Goal: Navigation & Orientation: Find specific page/section

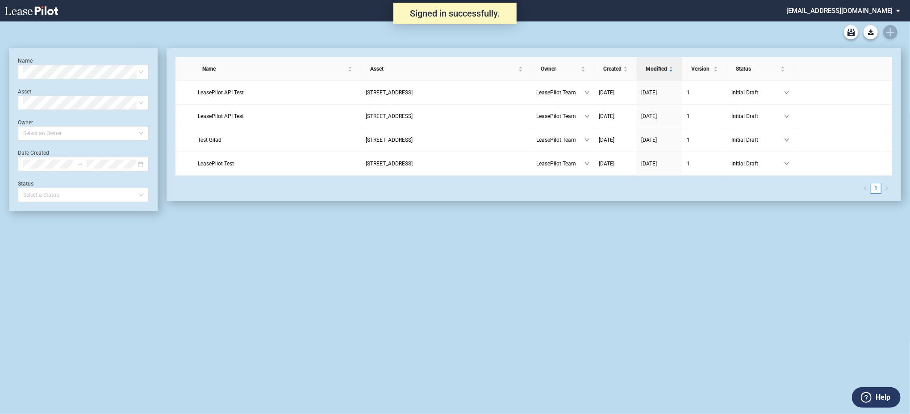
click at [844, 13] on md-select "[EMAIL_ADDRESS][DOMAIN_NAME] Change Password 2-Factor Authentication Admin Area…" at bounding box center [847, 10] width 122 height 20
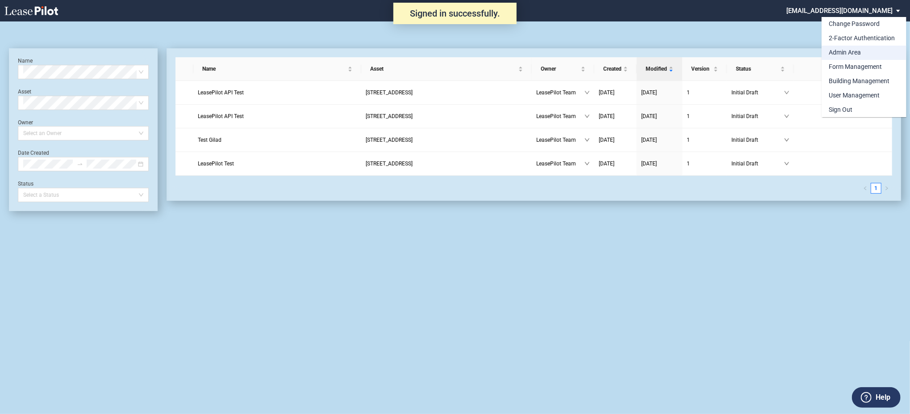
click at [839, 52] on div "Admin Area" at bounding box center [845, 52] width 32 height 9
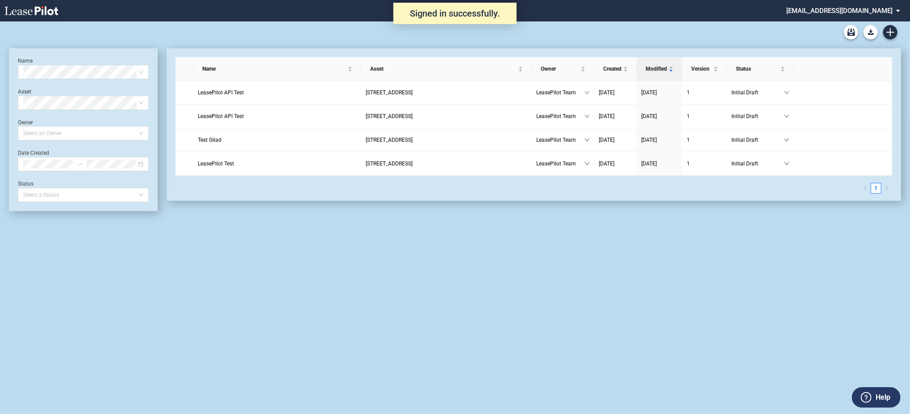
scroll to position [21, 0]
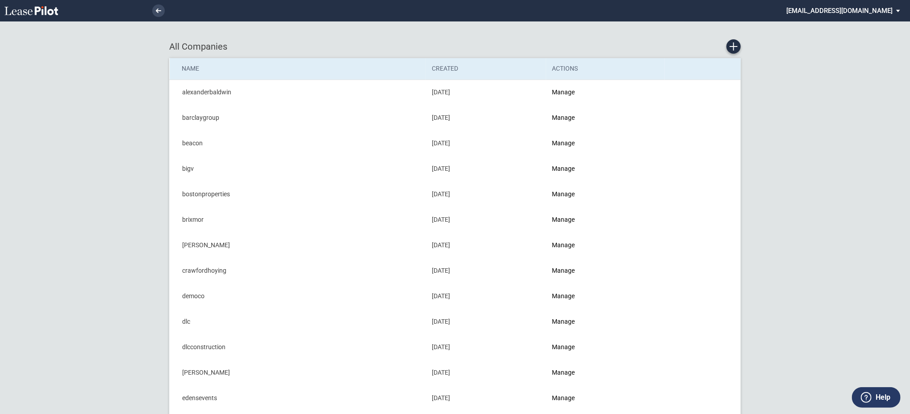
drag, startPoint x: 24, startPoint y: 75, endPoint x: 140, endPoint y: 272, distance: 228.3
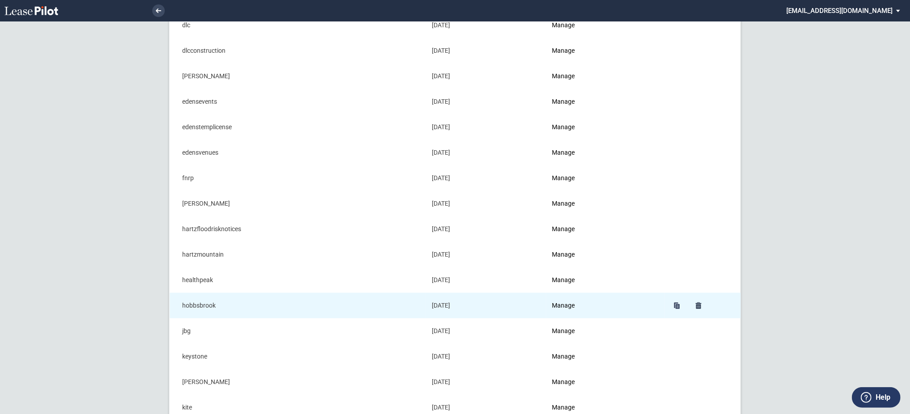
scroll to position [297, 0]
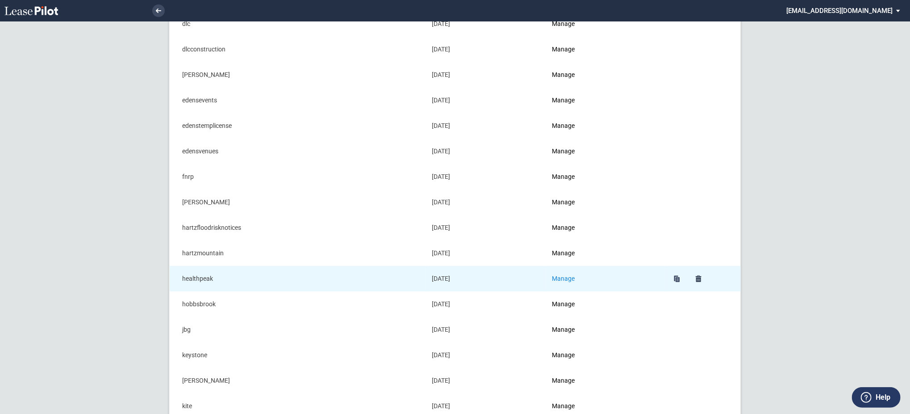
click at [572, 279] on link "Manage" at bounding box center [564, 278] width 23 height 7
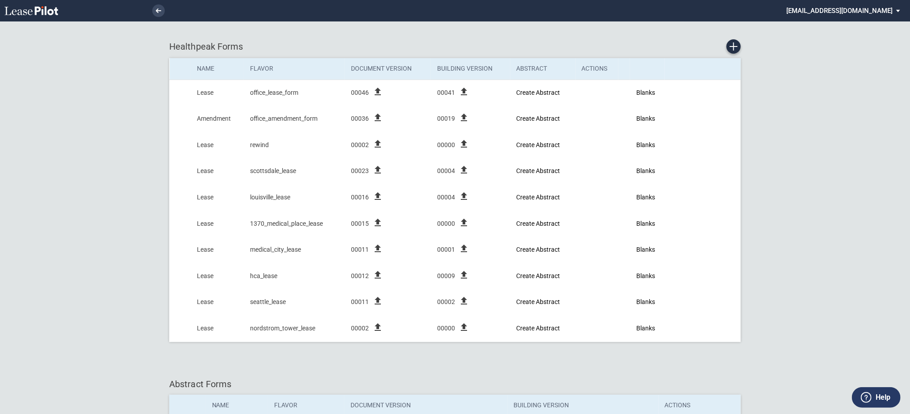
click at [853, 0] on md-select "[EMAIL_ADDRESS][DOMAIN_NAME] Change Password 2-Factor Authentication Admin Area…" at bounding box center [847, 10] width 122 height 20
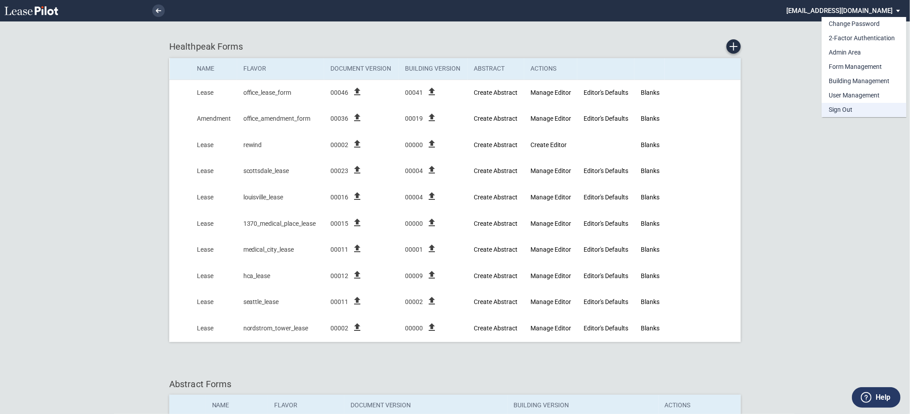
click at [840, 113] on div "Sign Out" at bounding box center [841, 109] width 24 height 9
